Goal: Information Seeking & Learning: Learn about a topic

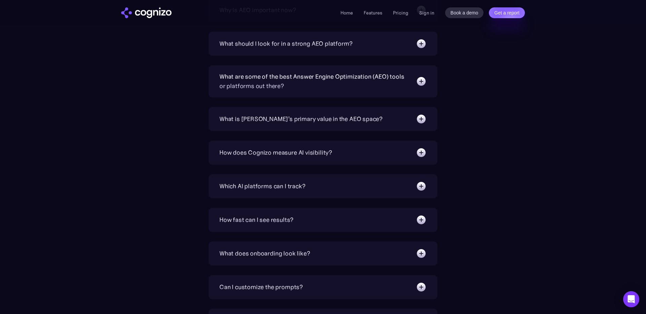
scroll to position [2302, 0]
click at [368, 283] on div "Can I customize the prompts?" at bounding box center [322, 288] width 207 height 11
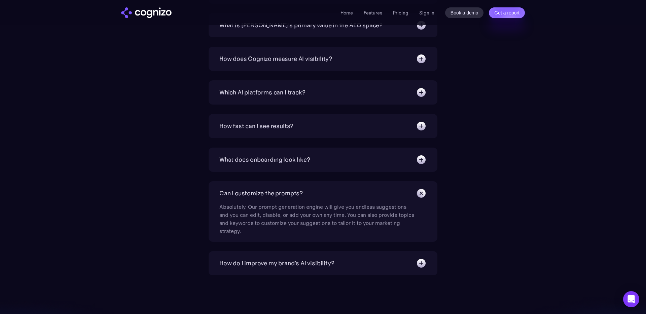
scroll to position [2398, 0]
click at [376, 187] on div "Can I customize the prompts?" at bounding box center [322, 192] width 207 height 11
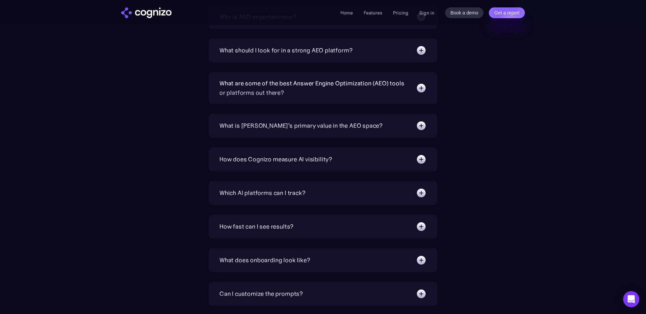
scroll to position [2293, 0]
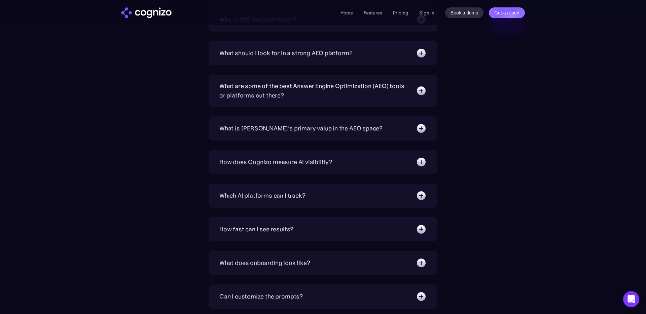
click at [370, 190] on div "Which AI platforms can I track?" at bounding box center [322, 195] width 207 height 11
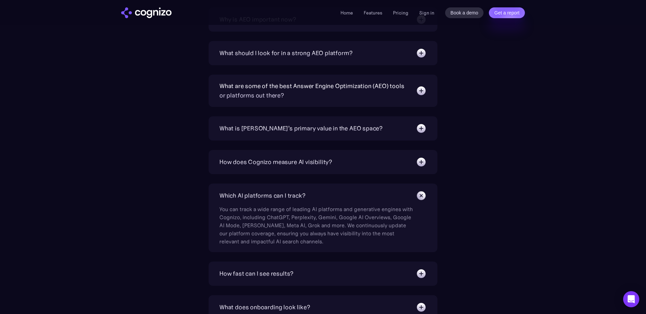
click at [370, 190] on div "Which AI platforms can I track?" at bounding box center [322, 195] width 207 height 11
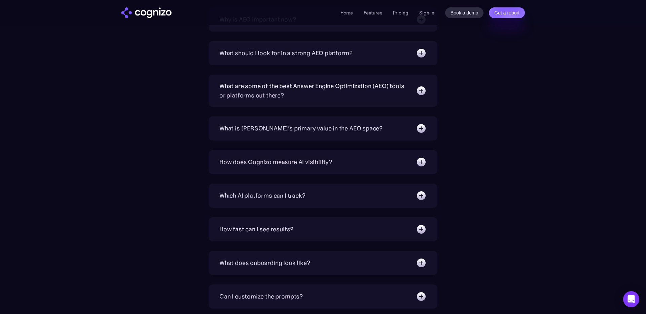
click at [359, 217] on div "How fast can I see results? We target 6 weeks to realize substantial increase i…" at bounding box center [323, 229] width 229 height 24
click at [357, 224] on div "How fast can I see results?" at bounding box center [322, 229] width 207 height 11
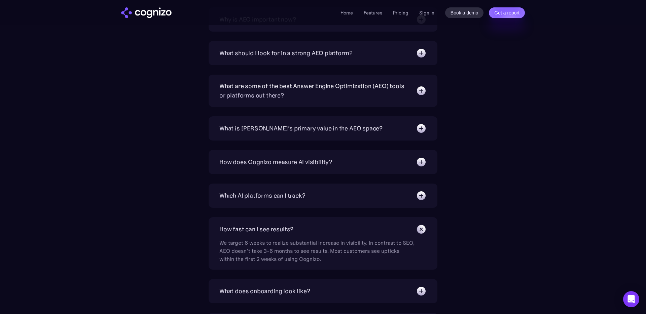
click at [357, 224] on div "How fast can I see results?" at bounding box center [322, 229] width 207 height 11
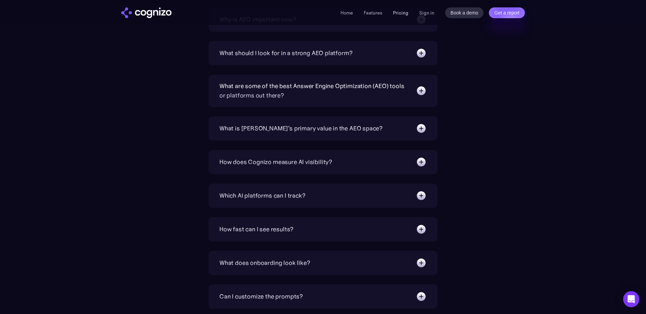
click at [395, 11] on link "Pricing" at bounding box center [400, 13] width 15 height 6
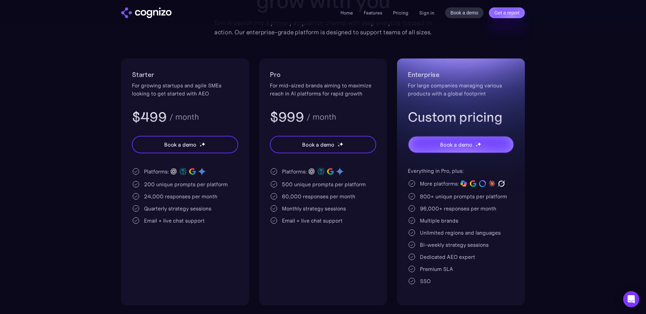
scroll to position [103, 0]
click at [84, 173] on section "Pricing Scalable plans that grow with you Turn AI search into a primary acquisi…" at bounding box center [323, 127] width 646 height 357
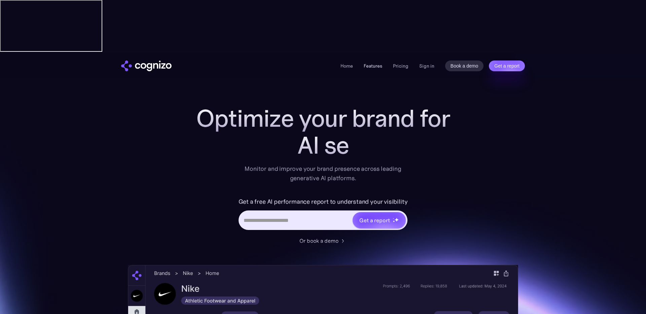
click at [380, 63] on link "Features" at bounding box center [373, 66] width 19 height 6
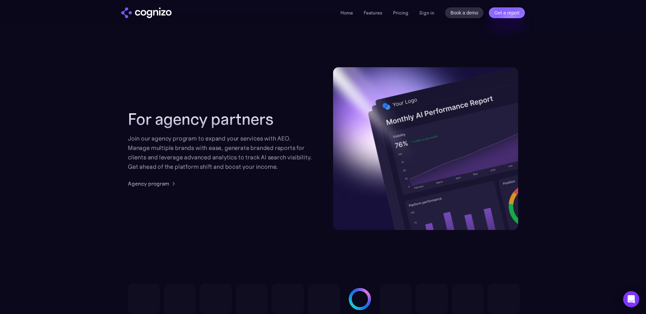
scroll to position [1631, 0]
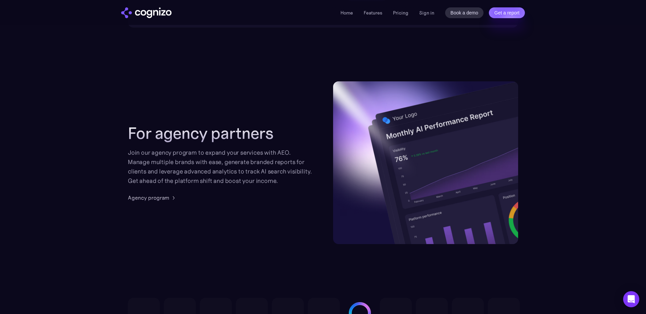
click at [154, 194] on div "Agency program" at bounding box center [148, 198] width 41 height 8
